Goal: Task Accomplishment & Management: Complete application form

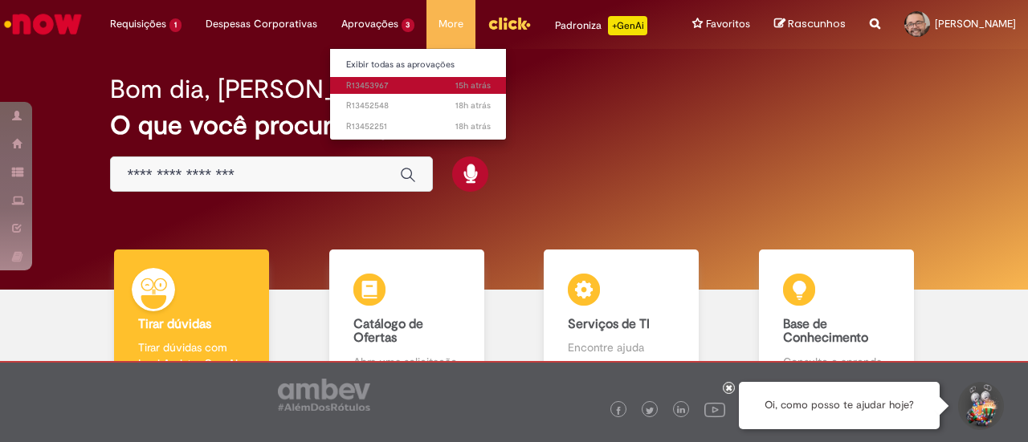
click at [365, 88] on span "15h atrás 15 horas atrás R13453967" at bounding box center [418, 85] width 145 height 13
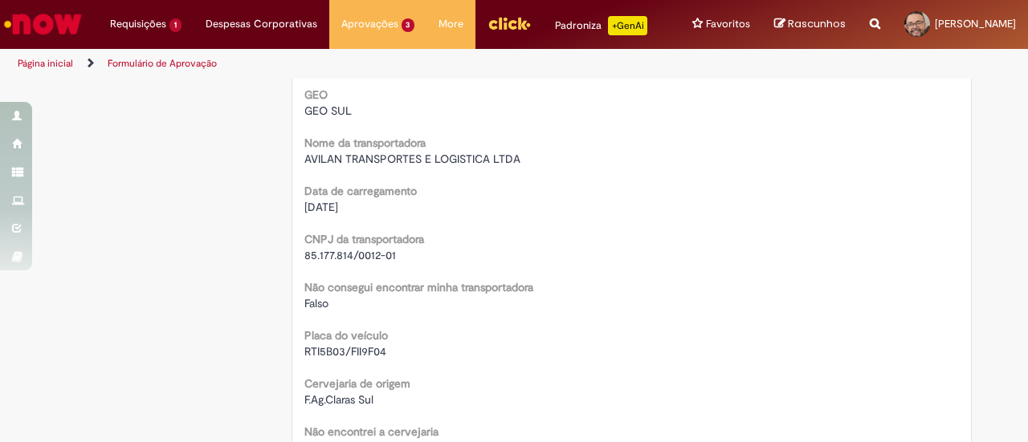
scroll to position [955, 0]
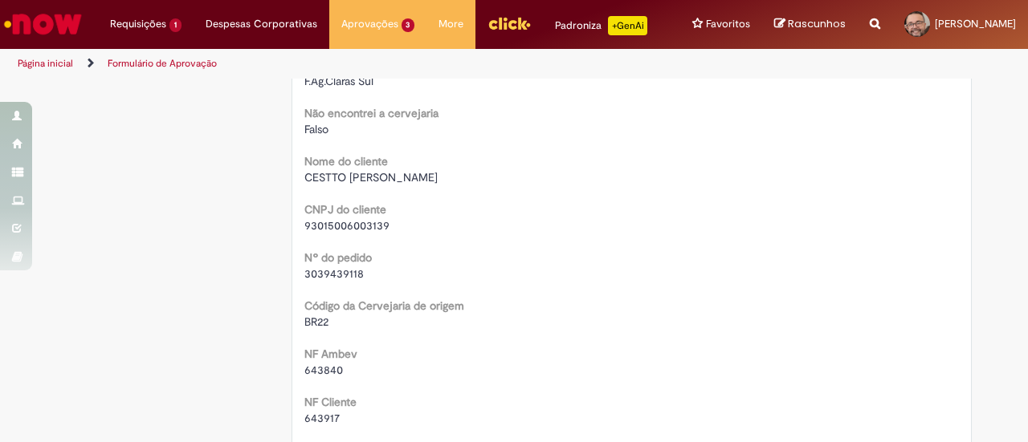
click at [326, 276] on span "3039439118" at bounding box center [333, 274] width 59 height 14
copy span "3039439118"
drag, startPoint x: 299, startPoint y: 175, endPoint x: 432, endPoint y: 177, distance: 132.5
click at [432, 177] on div "CESTTO [PERSON_NAME]" at bounding box center [631, 177] width 655 height 16
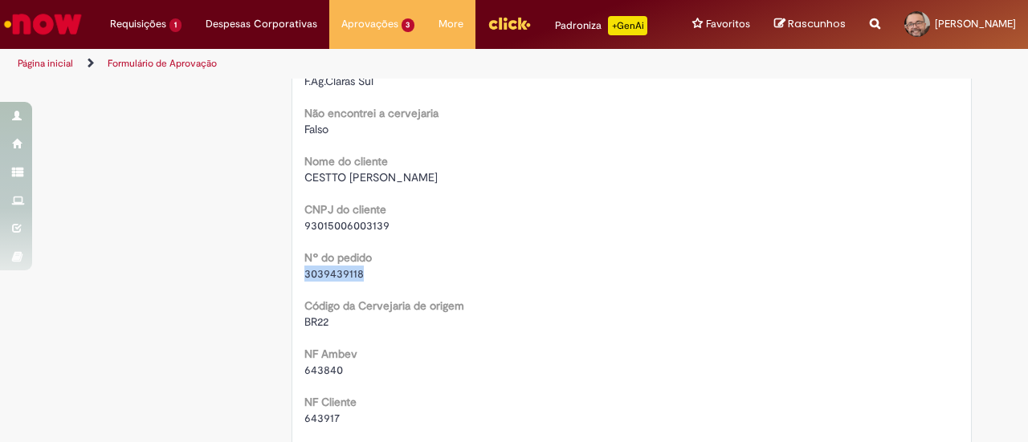
copy span "CESTTO [PERSON_NAME]"
click at [327, 365] on span "643840" at bounding box center [323, 370] width 39 height 14
copy span "643840"
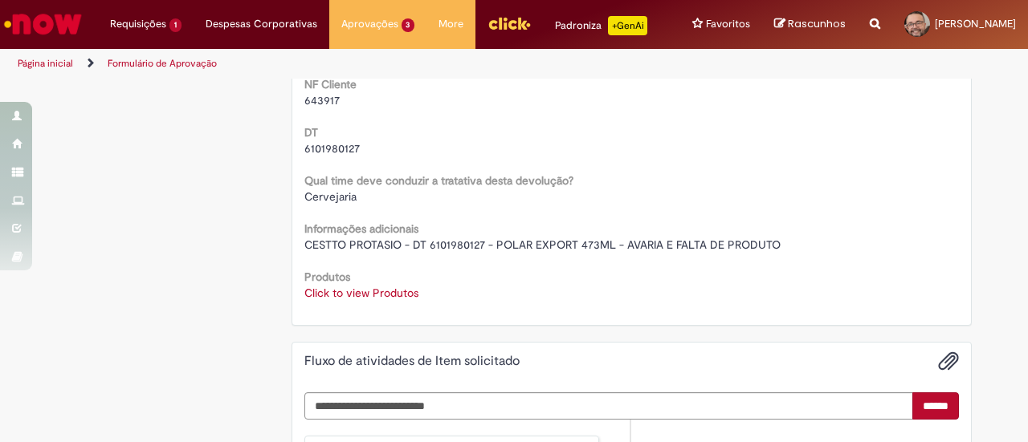
click at [329, 145] on span "6101980127" at bounding box center [331, 148] width 55 height 14
copy span "6101980127"
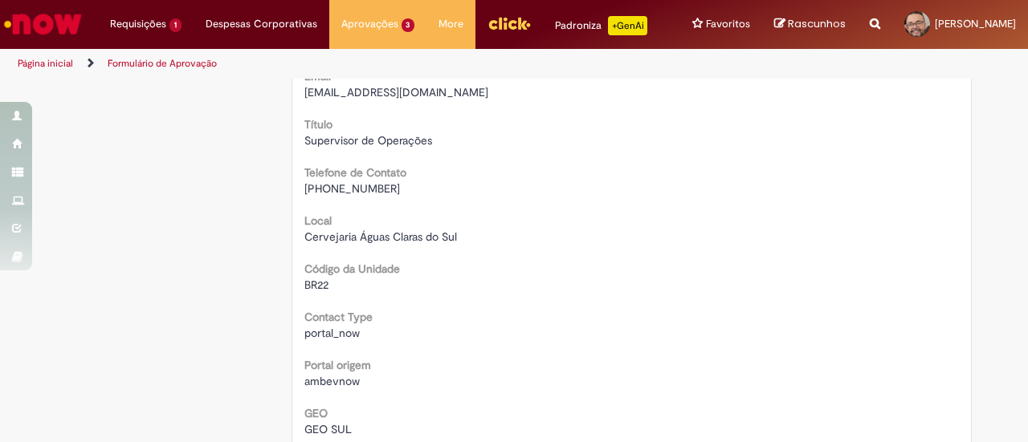
scroll to position [0, 0]
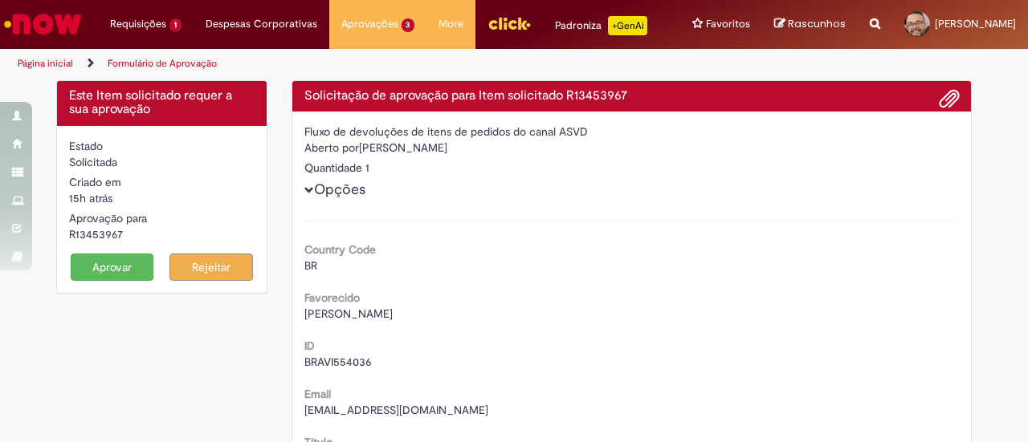
click at [83, 236] on div "R13453967" at bounding box center [161, 234] width 185 height 16
copy div "R13453967"
click at [117, 276] on button "Aprovar" at bounding box center [112, 267] width 83 height 27
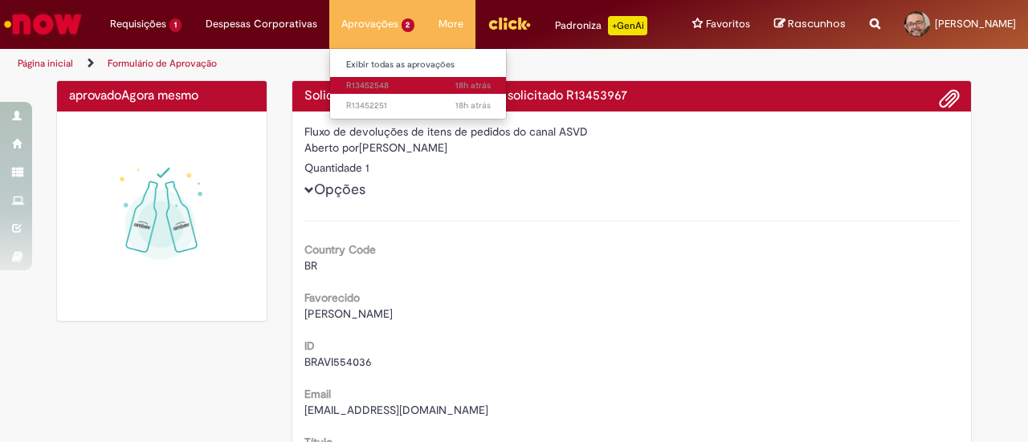
click at [366, 78] on link "18h atrás 18 horas atrás R13452548" at bounding box center [418, 86] width 177 height 18
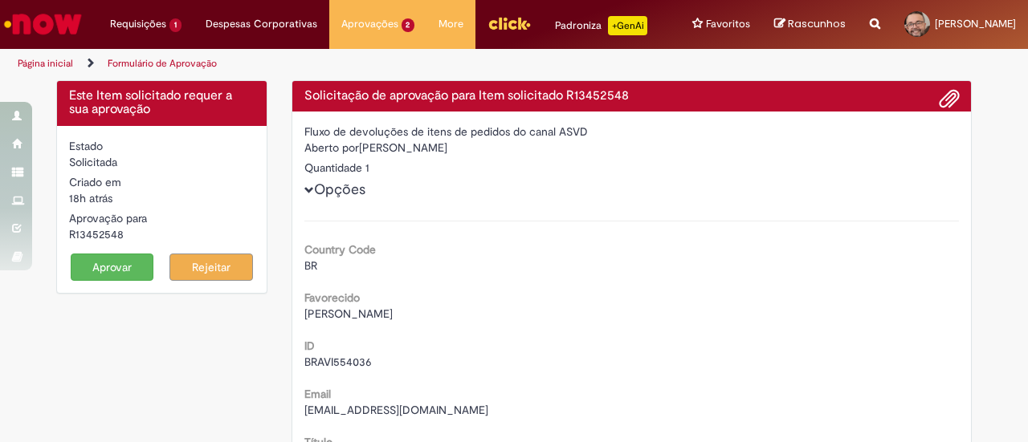
click at [87, 237] on div "R13452548" at bounding box center [161, 234] width 185 height 16
copy div "R13452548"
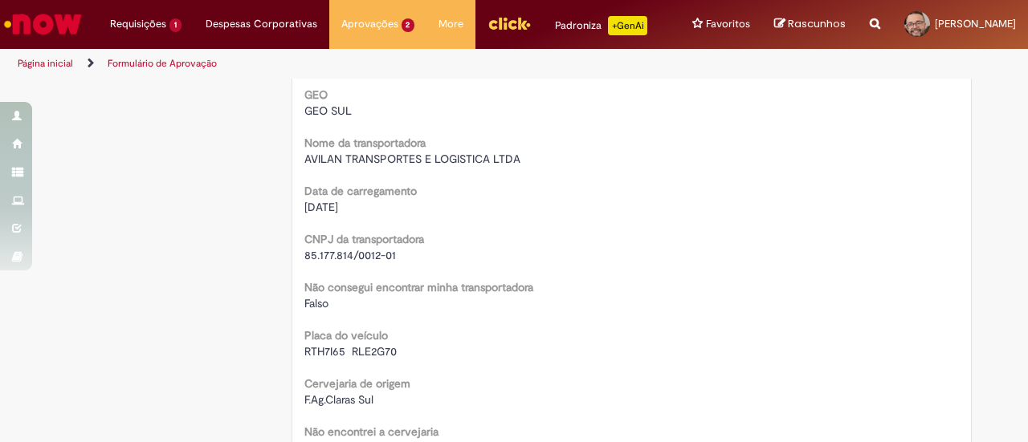
scroll to position [955, 0]
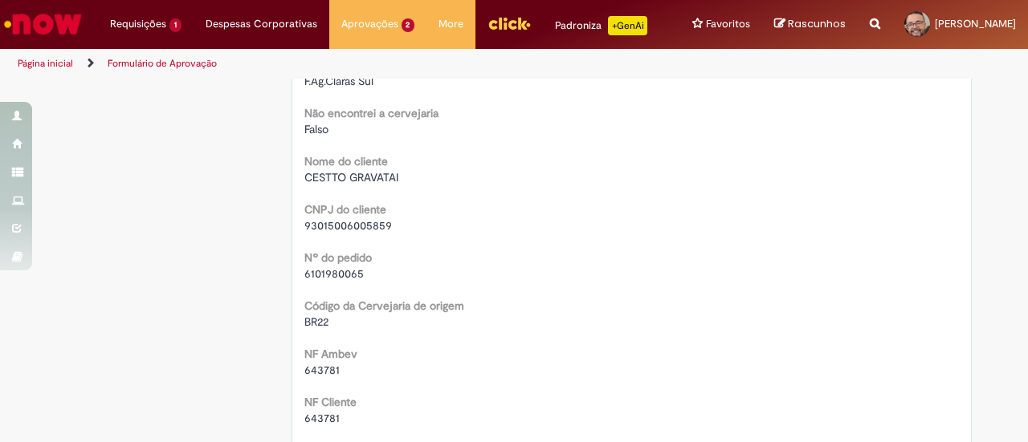
click at [331, 270] on span "6101980065" at bounding box center [333, 274] width 59 height 14
copy span "6101980065"
click at [334, 177] on span "CESTTO GRAVATAI" at bounding box center [351, 177] width 94 height 14
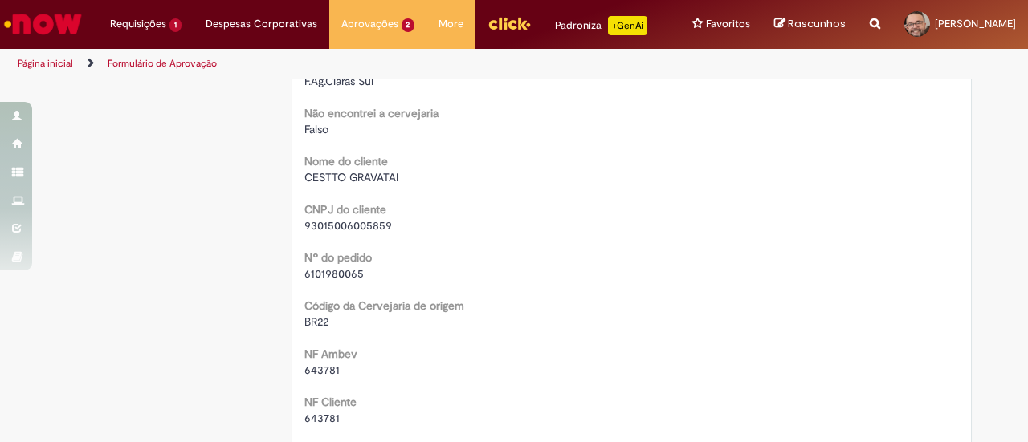
click at [413, 171] on div "CESTTO GRAVATAI" at bounding box center [631, 177] width 655 height 16
click at [403, 181] on div "CESTTO GRAVATAI" at bounding box center [631, 177] width 655 height 16
click at [393, 177] on div "CESTTO GRAVATAI" at bounding box center [631, 177] width 655 height 16
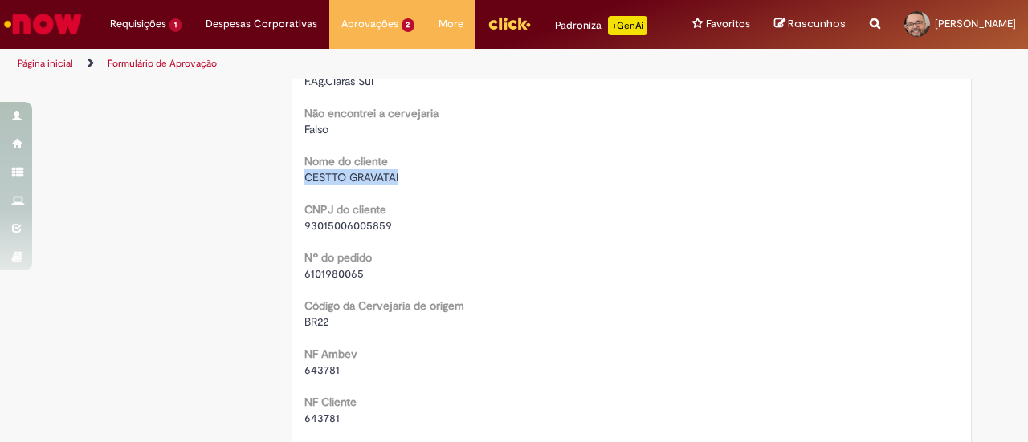
drag, startPoint x: 392, startPoint y: 173, endPoint x: 291, endPoint y: 177, distance: 101.2
copy span "CESTTO GRAVATAI"
click at [326, 369] on span "643781" at bounding box center [321, 370] width 35 height 14
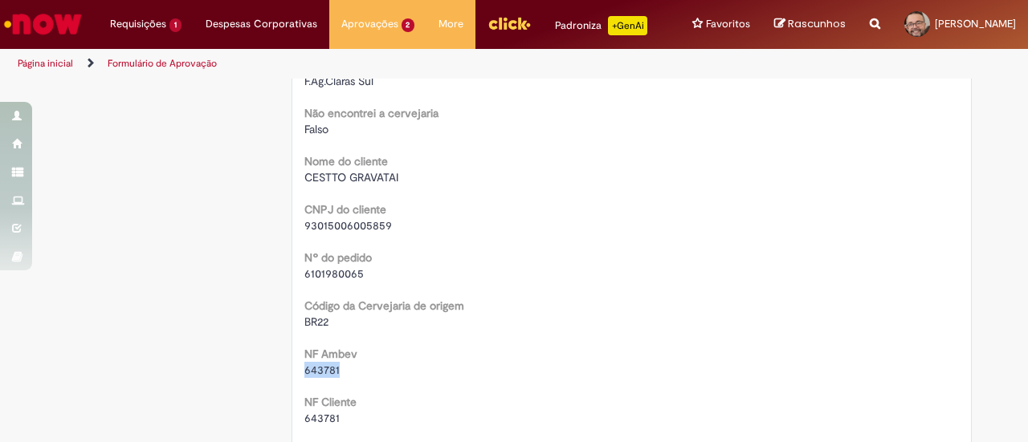
copy span "643781"
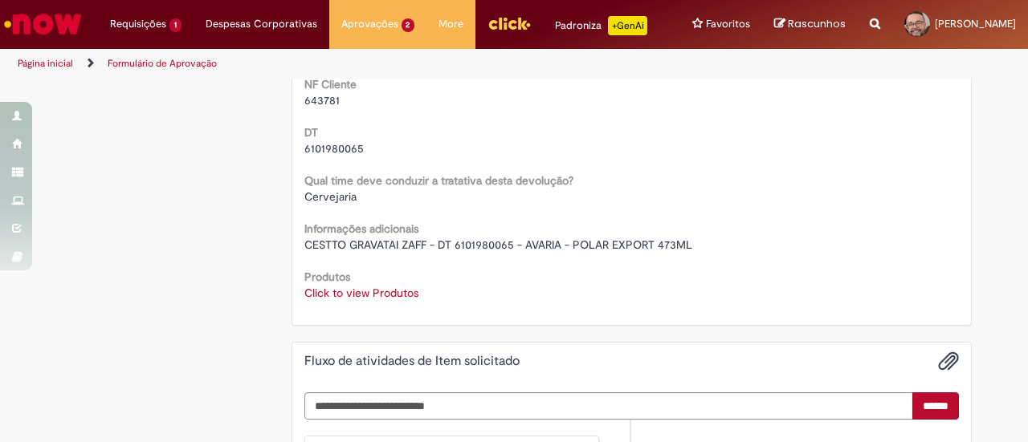
click at [330, 145] on span "6101980065" at bounding box center [333, 148] width 59 height 14
copy span "6101980065"
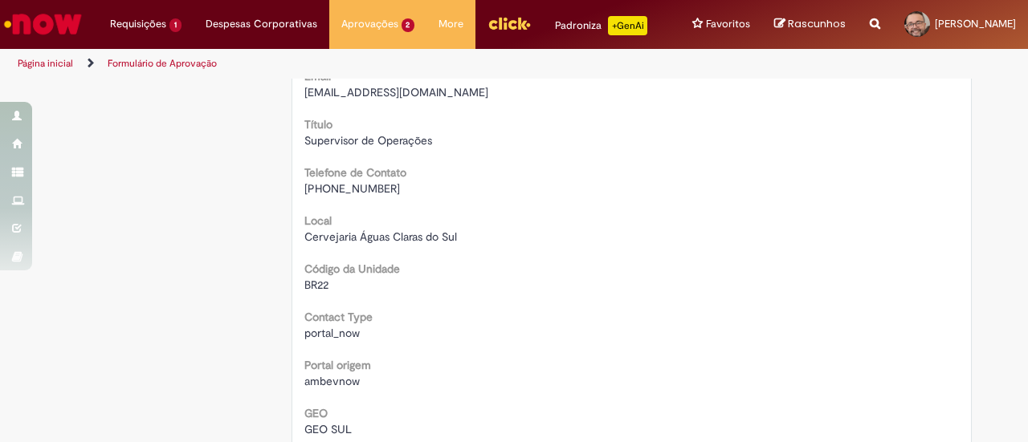
scroll to position [0, 0]
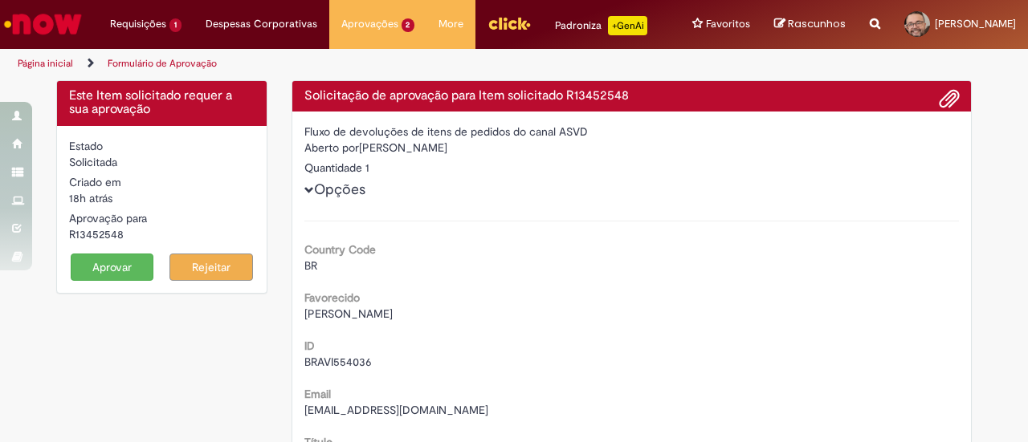
click at [108, 264] on button "Aprovar" at bounding box center [112, 267] width 83 height 27
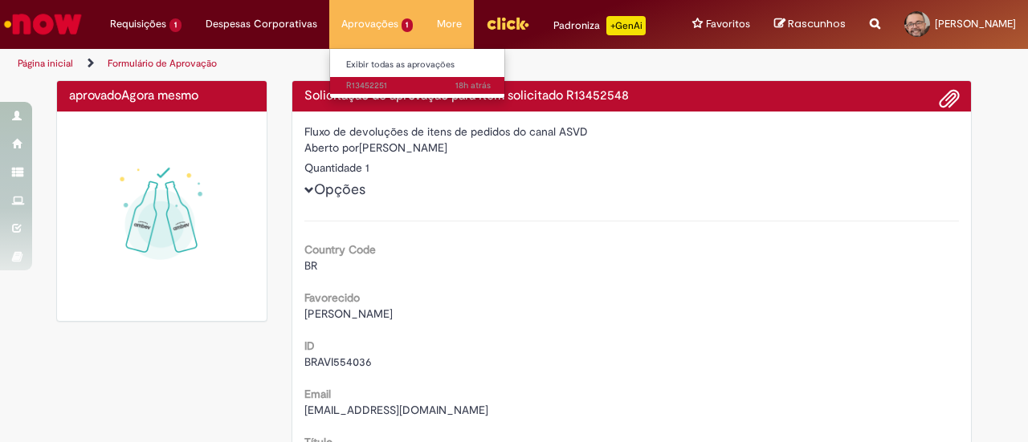
click at [373, 79] on span "18h atrás 18 horas atrás R13452251" at bounding box center [418, 85] width 145 height 13
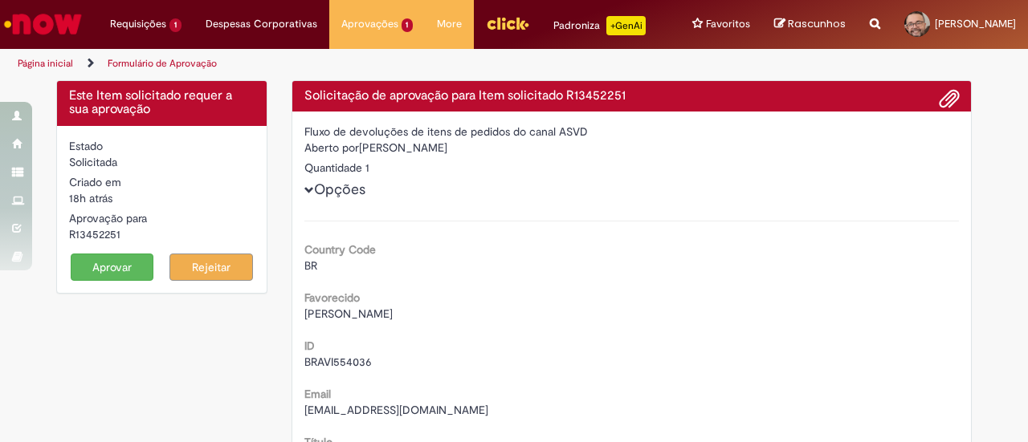
click at [97, 236] on div "R13452251" at bounding box center [161, 234] width 185 height 16
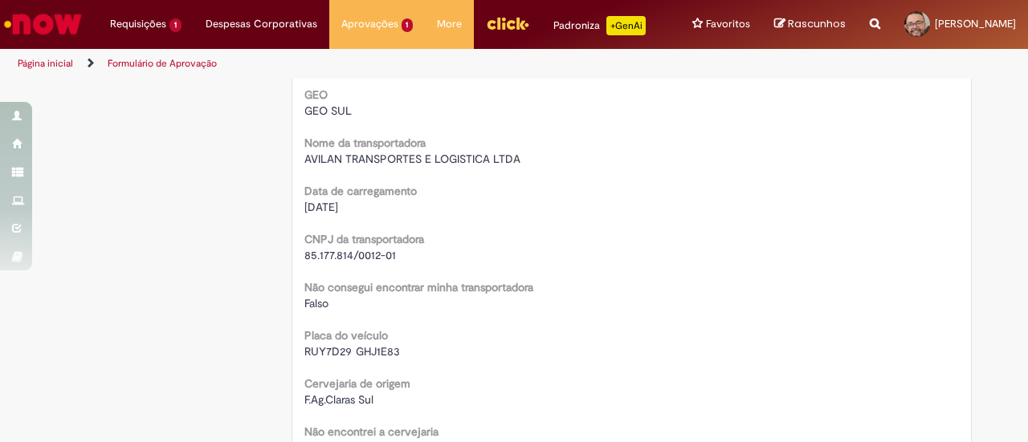
scroll to position [955, 0]
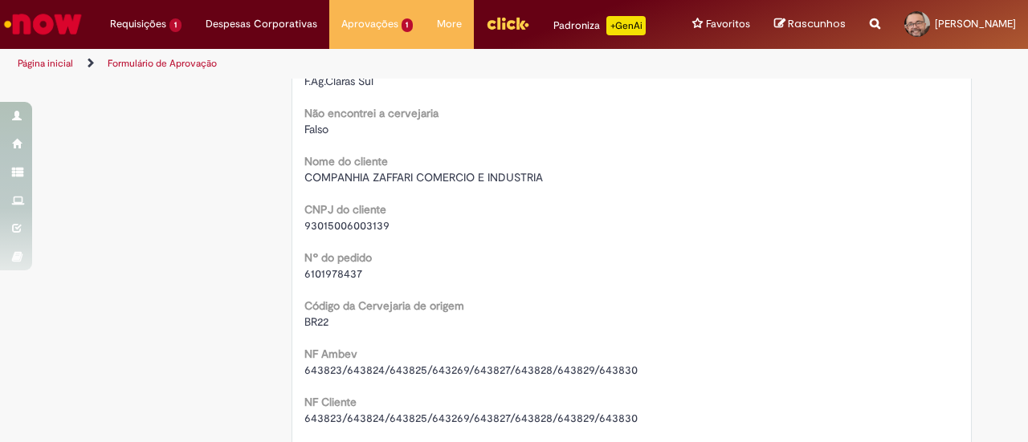
click at [333, 269] on span "6101978437" at bounding box center [333, 274] width 58 height 14
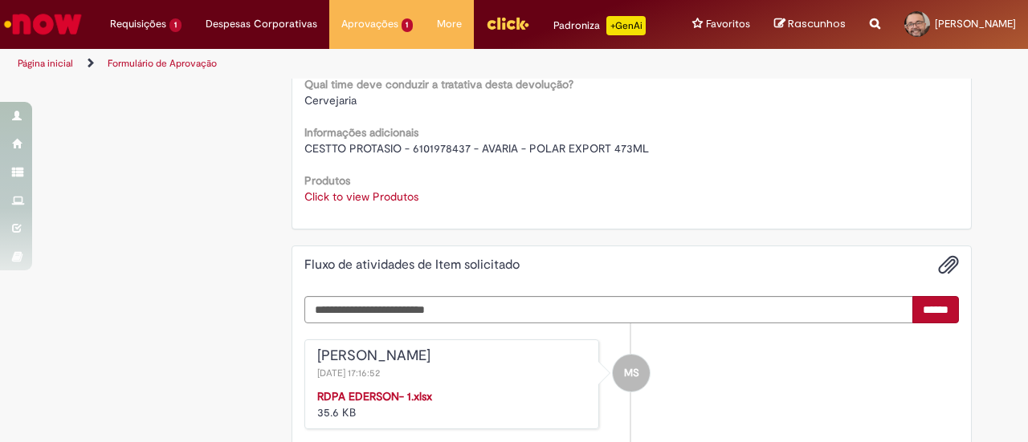
scroll to position [1052, 0]
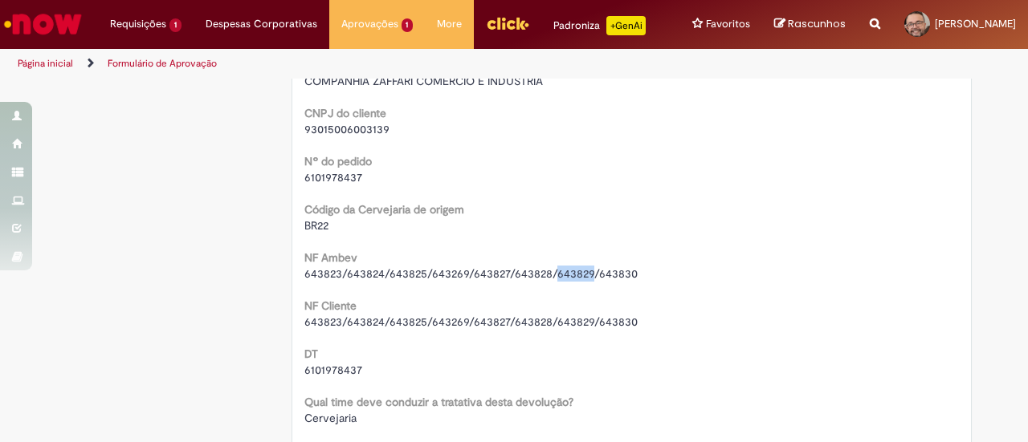
drag, startPoint x: 548, startPoint y: 276, endPoint x: 584, endPoint y: 276, distance: 36.1
click at [584, 276] on span "643823/643824/643825/643269/643827/643828/643829/643830" at bounding box center [470, 274] width 333 height 14
click at [337, 364] on span "6101978437" at bounding box center [333, 370] width 58 height 14
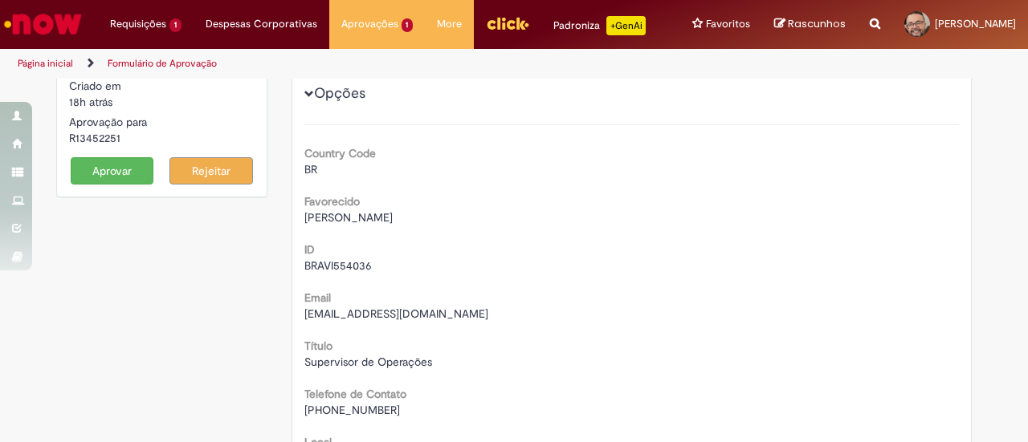
scroll to position [0, 0]
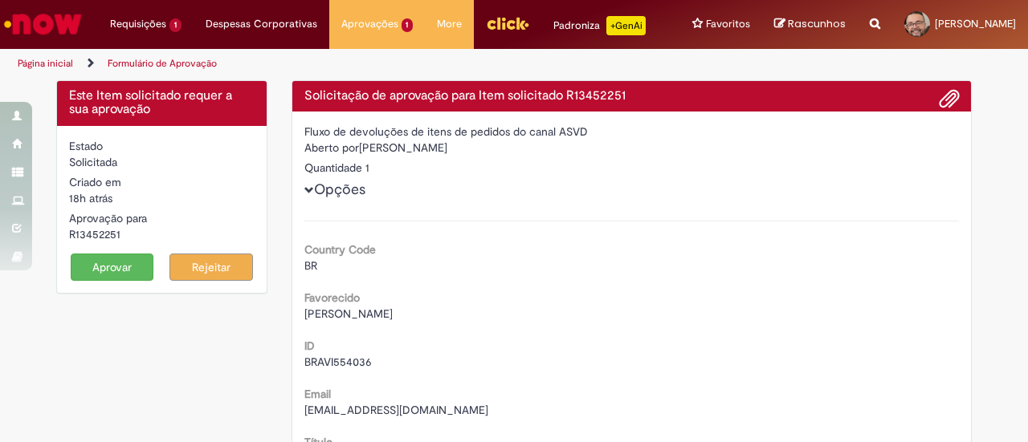
click at [116, 267] on button "Aprovar" at bounding box center [112, 267] width 83 height 27
